Goal: Task Accomplishment & Management: Use online tool/utility

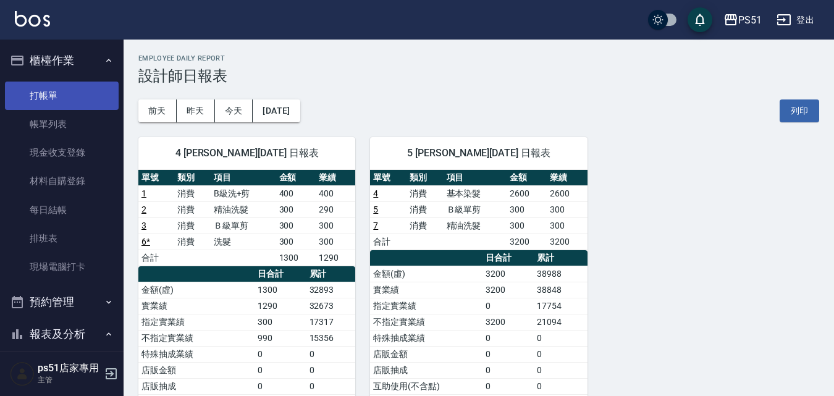
click at [72, 100] on link "打帳單" at bounding box center [62, 96] width 114 height 28
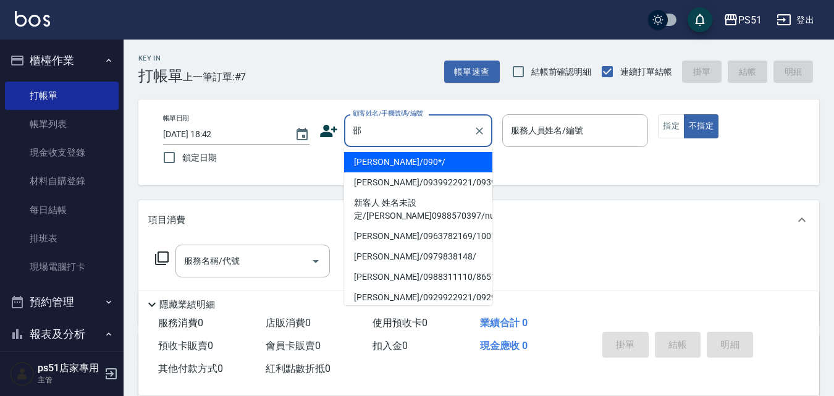
click at [385, 164] on li "[PERSON_NAME]/090*/" at bounding box center [418, 162] width 148 height 20
type input "[PERSON_NAME]/090*/"
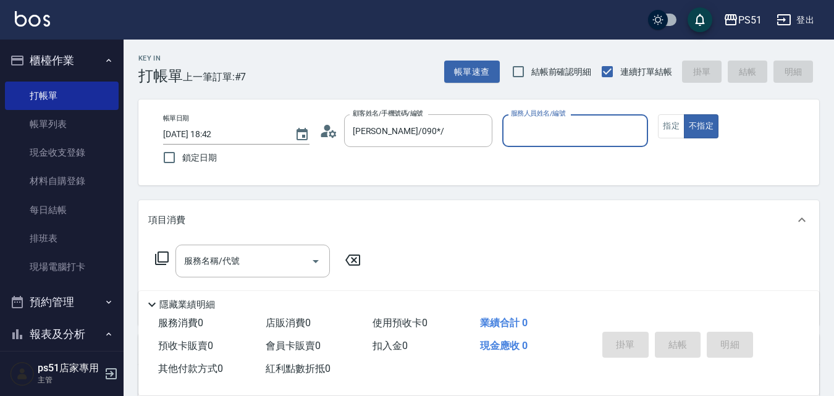
click at [628, 141] on input "服務人員姓名/編號" at bounding box center [575, 131] width 135 height 22
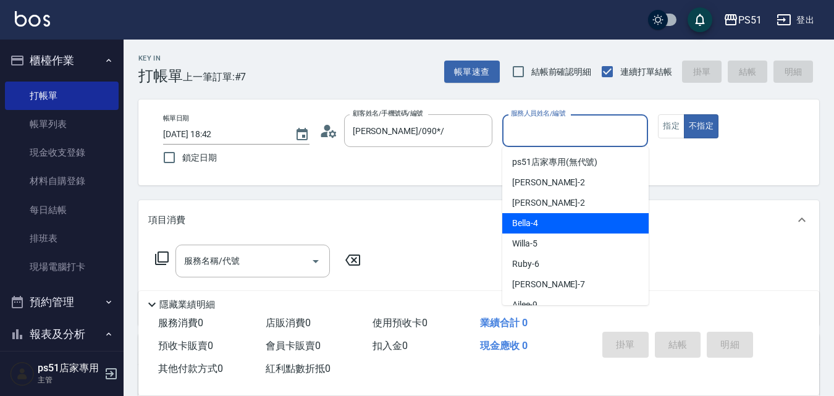
click at [568, 222] on div "Bella -4" at bounding box center [575, 223] width 146 height 20
type input "Bella-4"
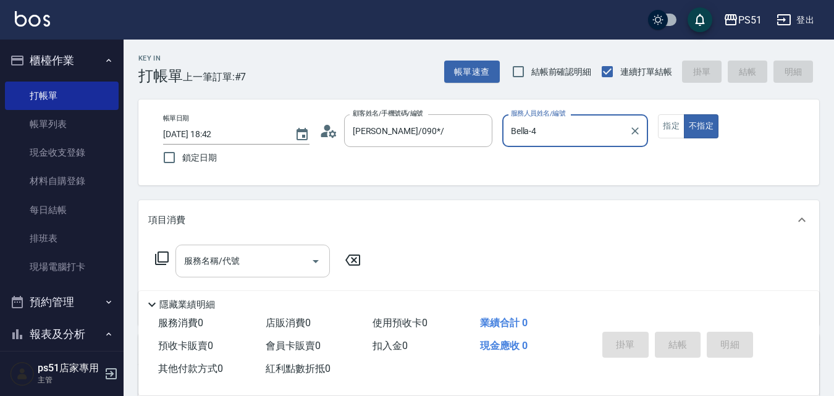
click at [183, 256] on input "服務名稱/代號" at bounding box center [243, 261] width 125 height 22
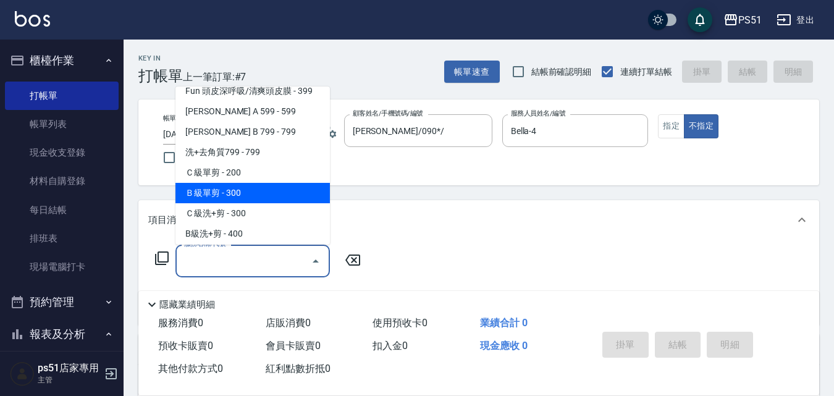
scroll to position [432, 0]
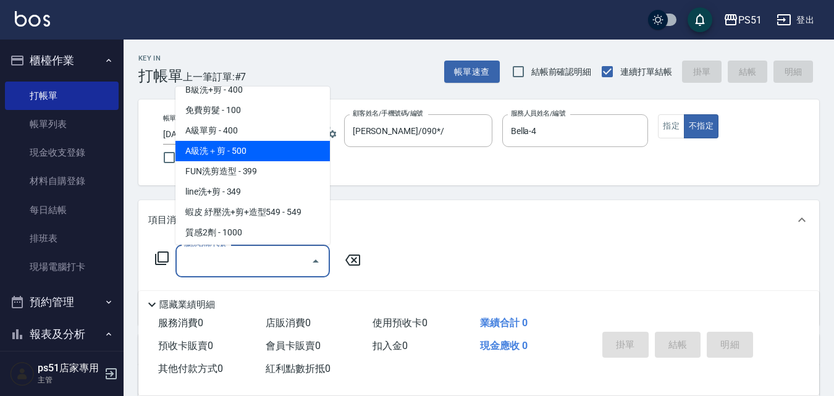
click at [269, 148] on span "A級洗＋剪 - 500" at bounding box center [252, 151] width 154 height 20
type input "A級洗＋剪(207)"
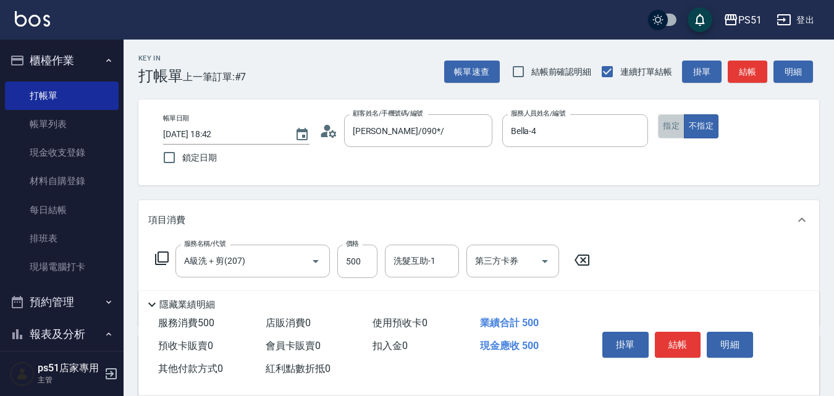
click at [666, 125] on button "指定" at bounding box center [671, 126] width 27 height 24
click at [740, 75] on button "結帳" at bounding box center [748, 72] width 40 height 23
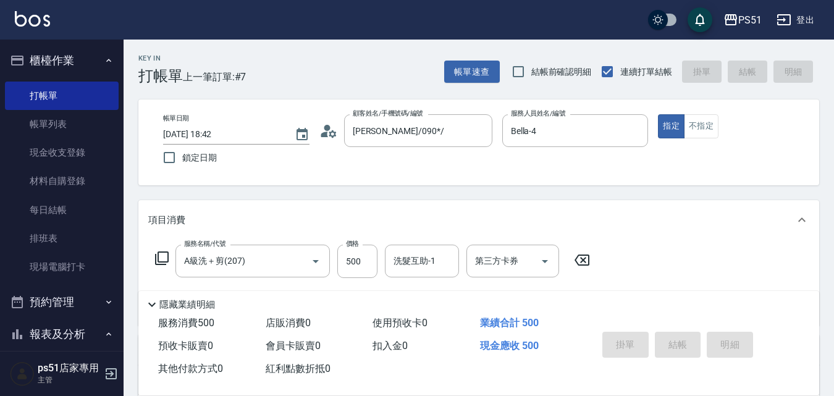
type input "[DATE] 18:43"
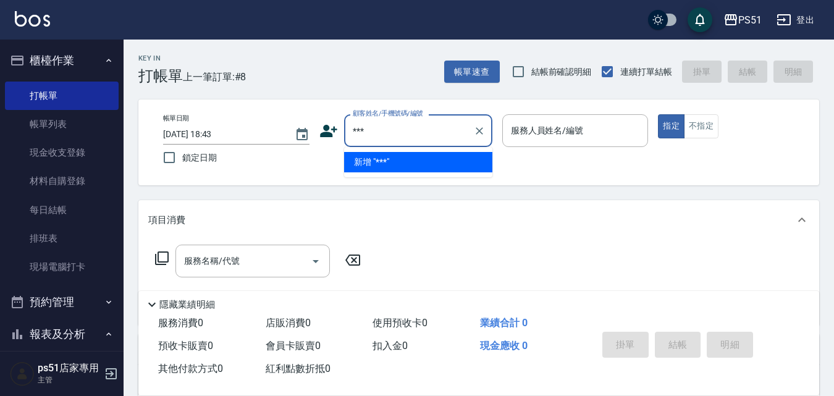
type input "***"
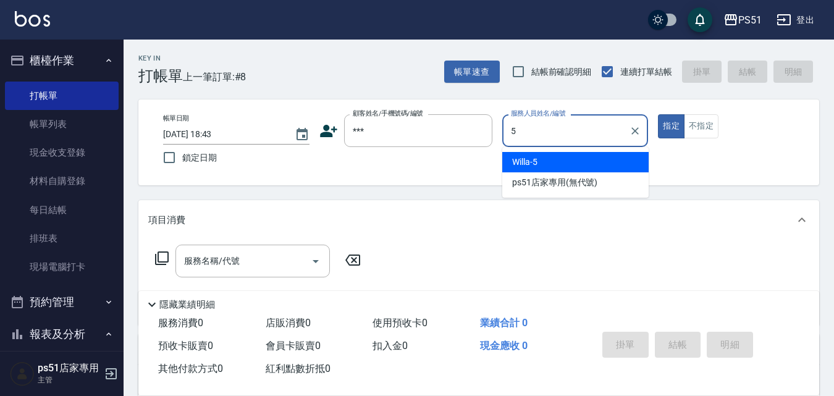
type input "Willa-5"
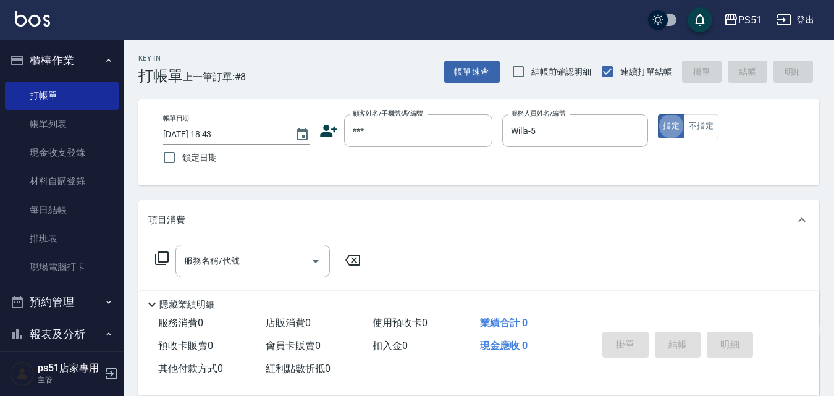
type button "true"
type input "無名字/***/null"
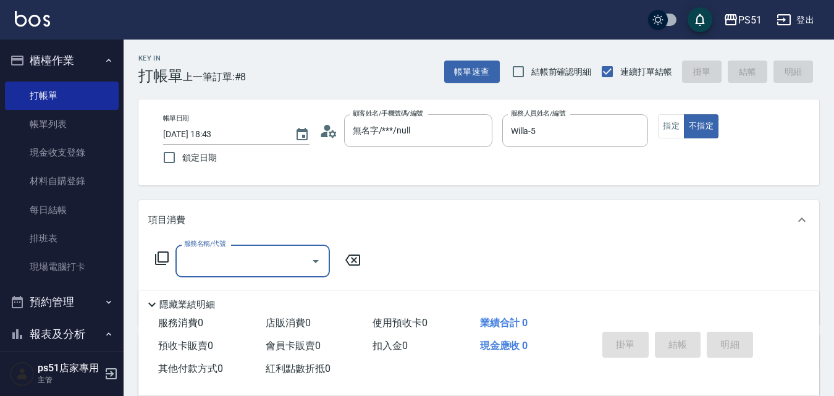
type input "1"
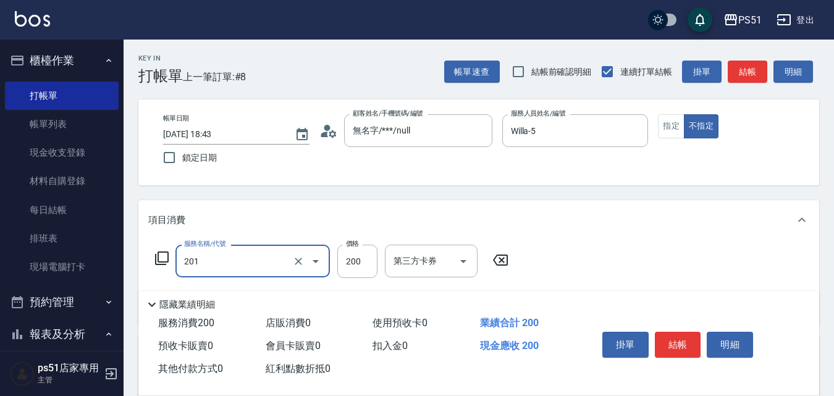
type input "Ｃ級單剪(201)"
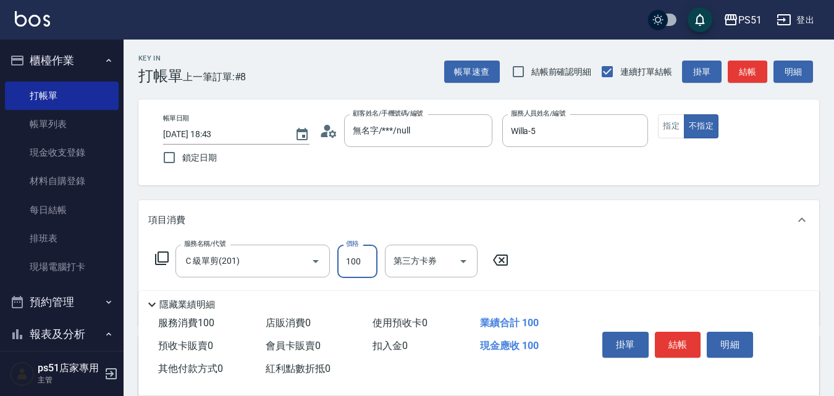
type input "100"
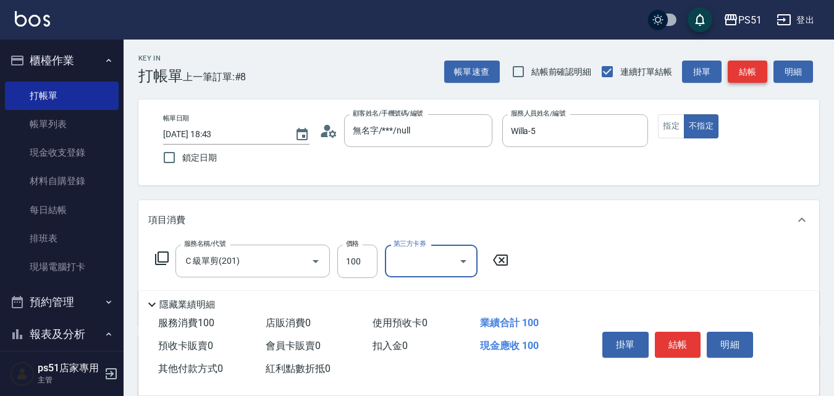
click at [737, 72] on button "結帳" at bounding box center [748, 72] width 40 height 23
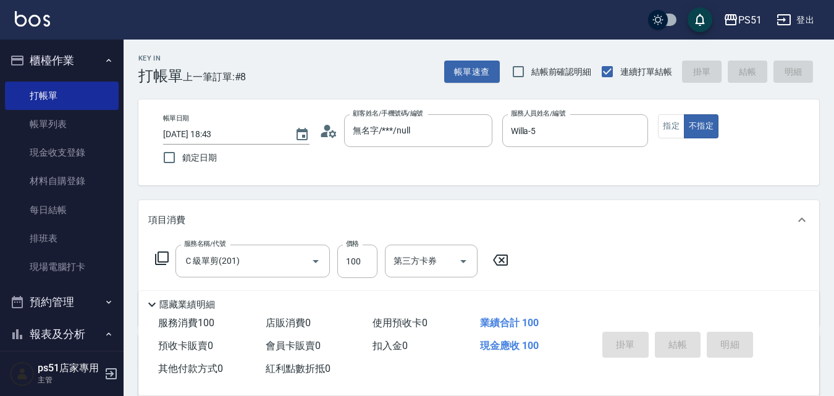
type input "[DATE] 18:59"
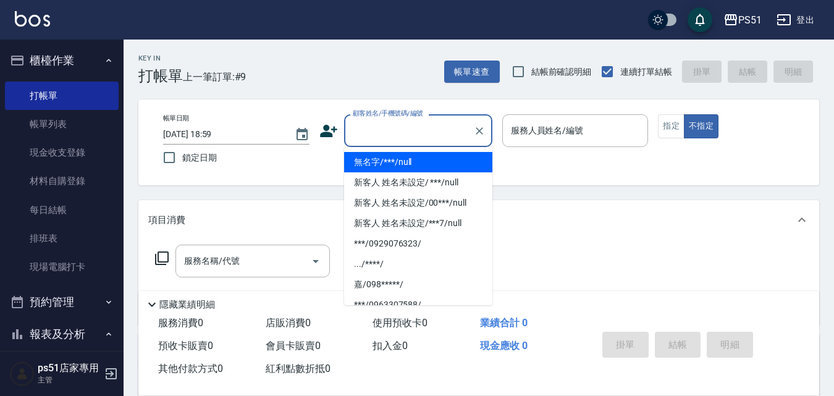
click at [425, 135] on input "顧客姓名/手機號碼/編號" at bounding box center [409, 131] width 119 height 22
click at [424, 161] on li "無名字/***/null" at bounding box center [418, 162] width 148 height 20
type input "無名字/***/null"
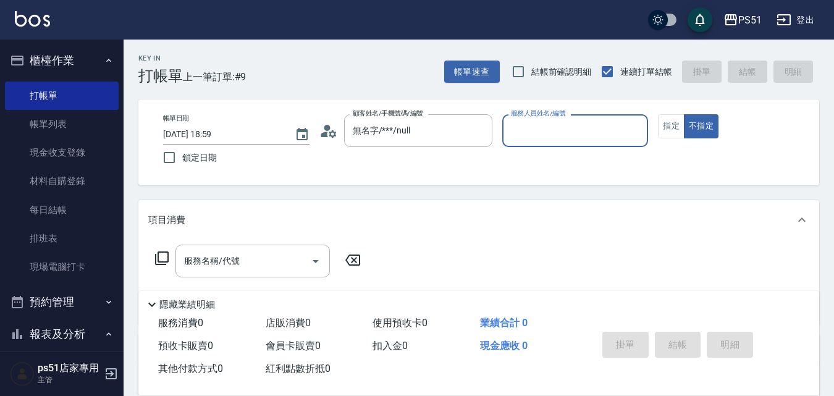
click at [559, 134] on input "服務人員姓名/編號" at bounding box center [575, 131] width 135 height 22
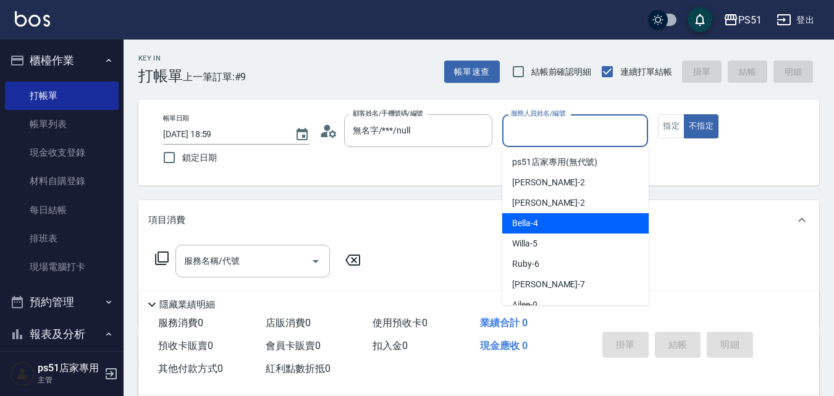
drag, startPoint x: 549, startPoint y: 228, endPoint x: 462, endPoint y: 238, distance: 87.6
click at [550, 228] on div "Bella -4" at bounding box center [575, 223] width 146 height 20
type input "Bella-4"
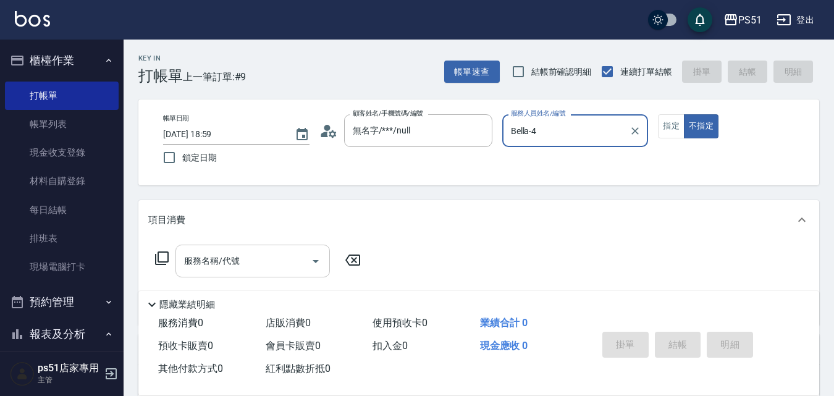
click at [261, 266] on input "服務名稱/代號" at bounding box center [243, 261] width 125 height 22
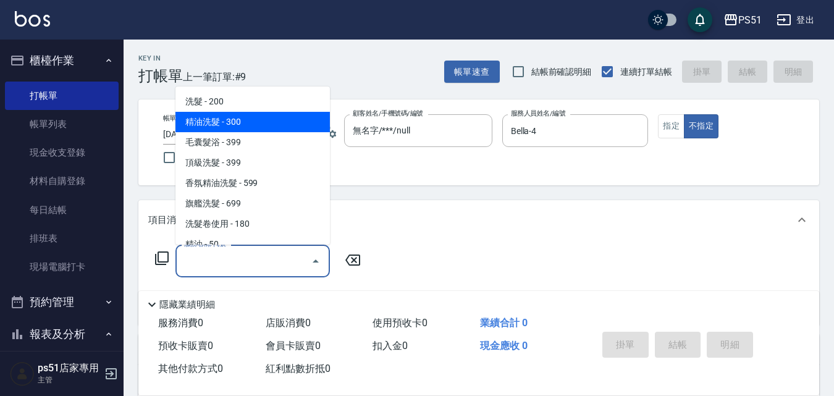
click at [258, 114] on span "精油洗髮 - 300" at bounding box center [252, 122] width 154 height 20
type input "精油洗髮(102)"
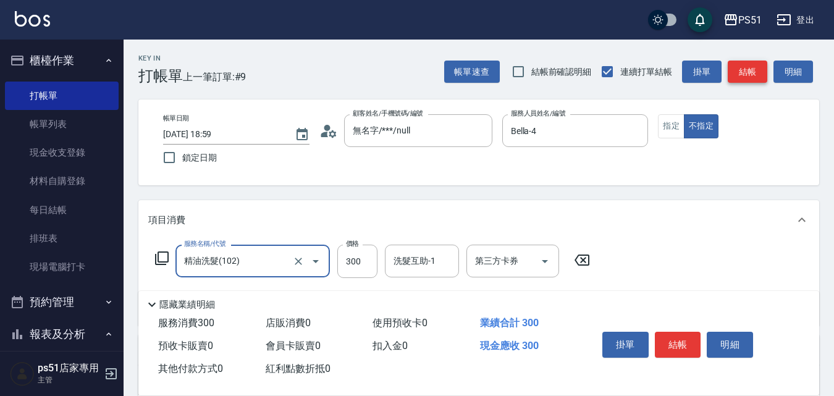
click at [746, 76] on button "結帳" at bounding box center [748, 72] width 40 height 23
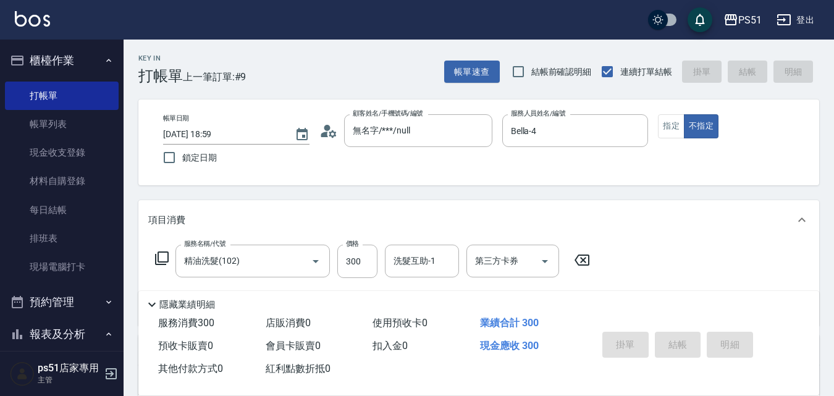
type input "[DATE] 19:24"
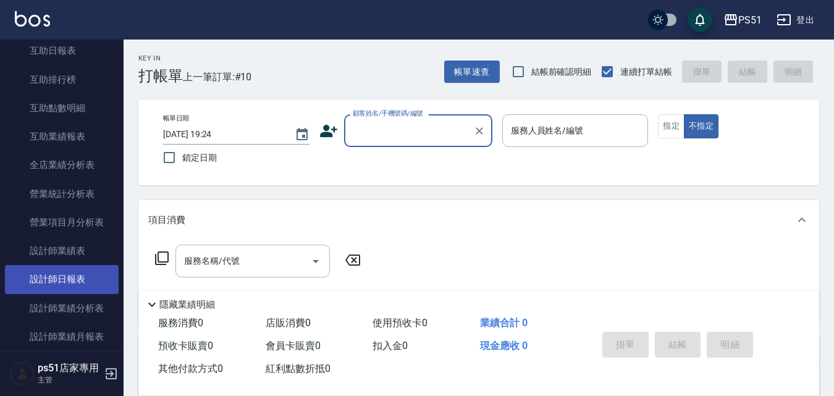
click at [82, 272] on link "設計師日報表" at bounding box center [62, 279] width 114 height 28
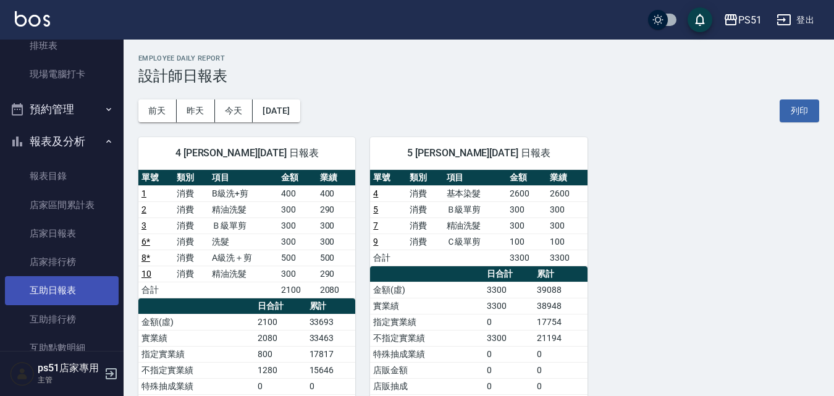
scroll to position [288, 0]
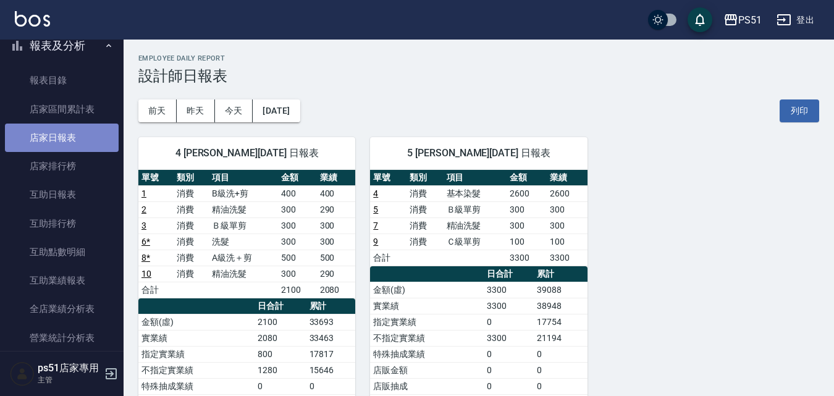
click at [81, 137] on link "店家日報表" at bounding box center [62, 138] width 114 height 28
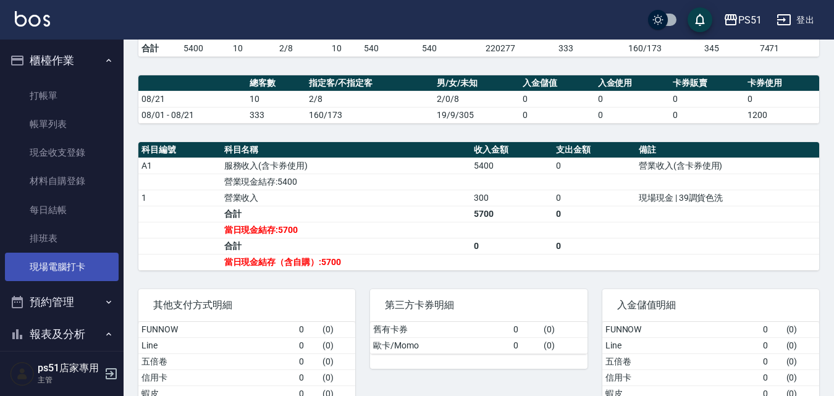
click at [82, 263] on link "現場電腦打卡" at bounding box center [62, 267] width 114 height 28
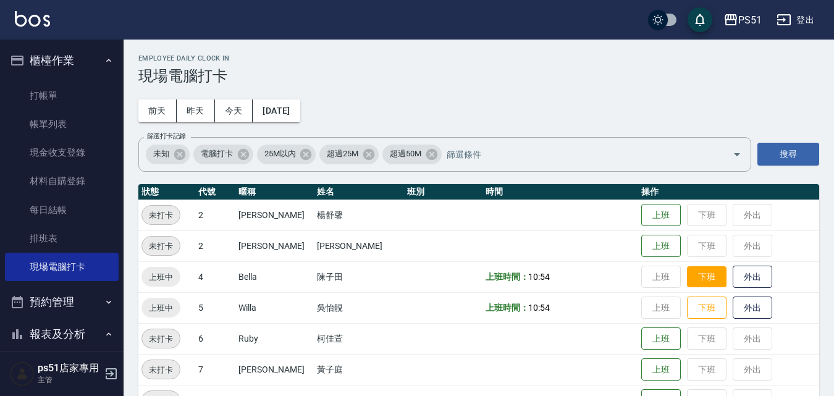
click at [687, 274] on button "下班" at bounding box center [707, 277] width 40 height 22
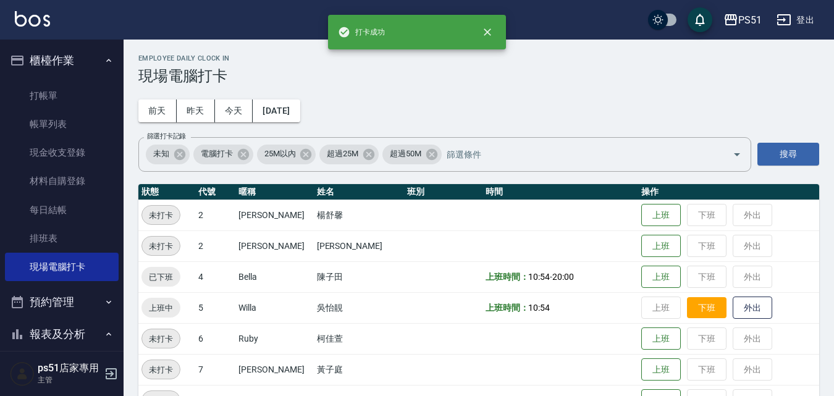
click at [687, 306] on button "下班" at bounding box center [707, 308] width 40 height 22
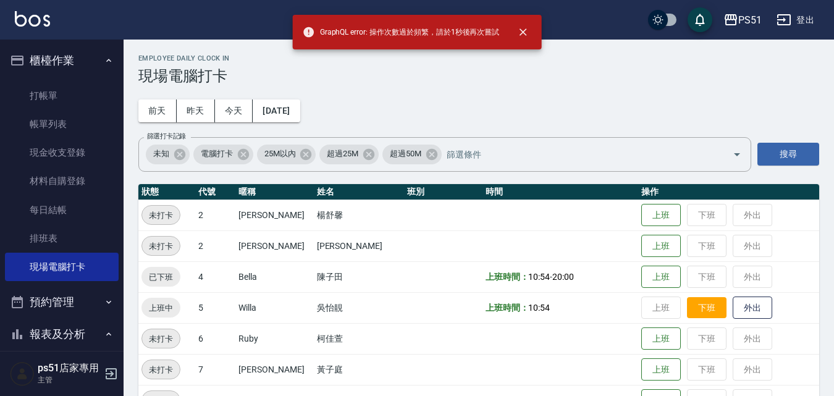
click at [687, 301] on button "下班" at bounding box center [707, 308] width 40 height 22
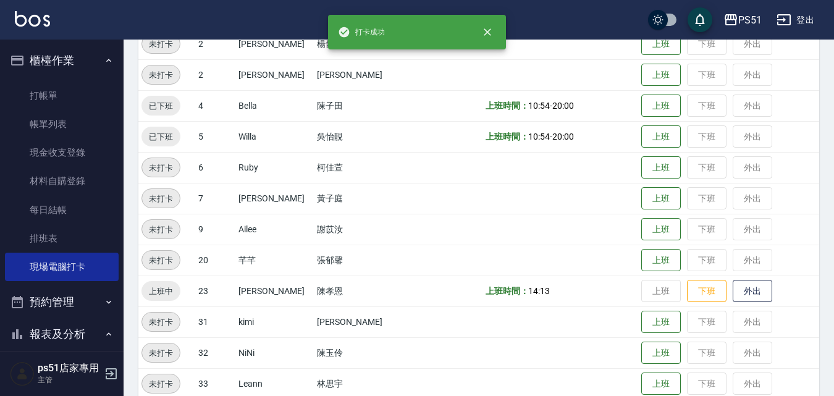
scroll to position [288, 0]
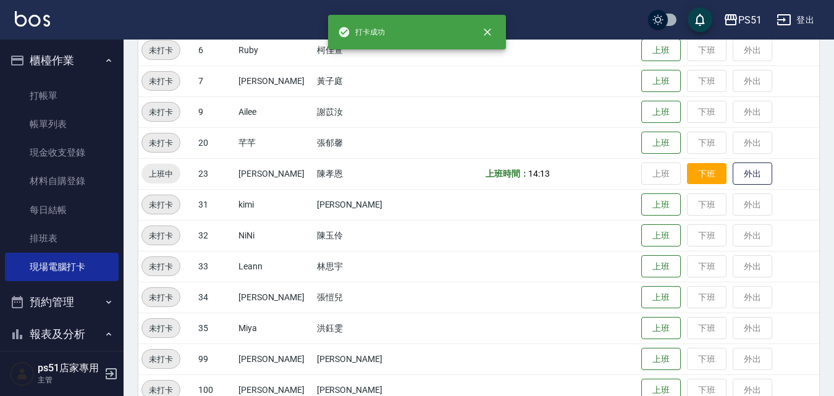
click at [695, 182] on button "下班" at bounding box center [707, 174] width 40 height 22
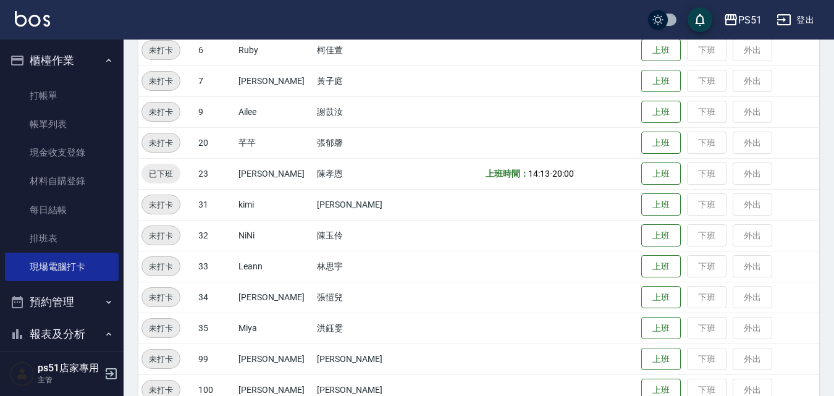
scroll to position [0, 0]
